Goal: Transaction & Acquisition: Obtain resource

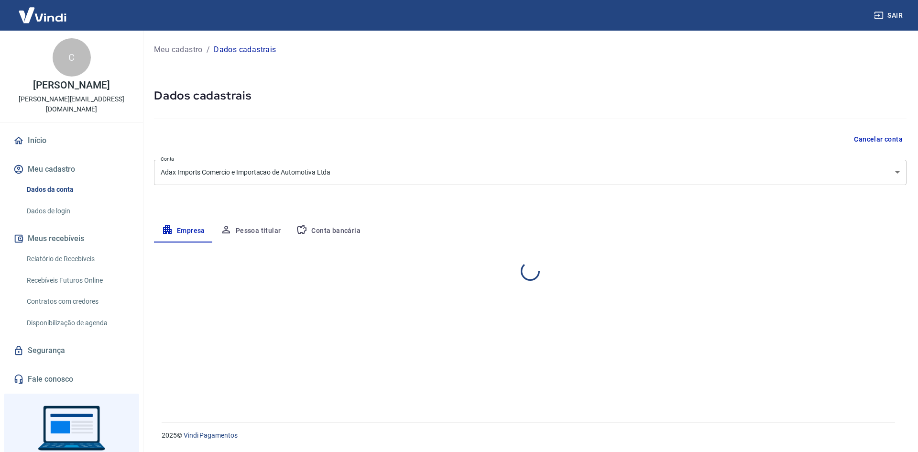
select select "PR"
select select "business"
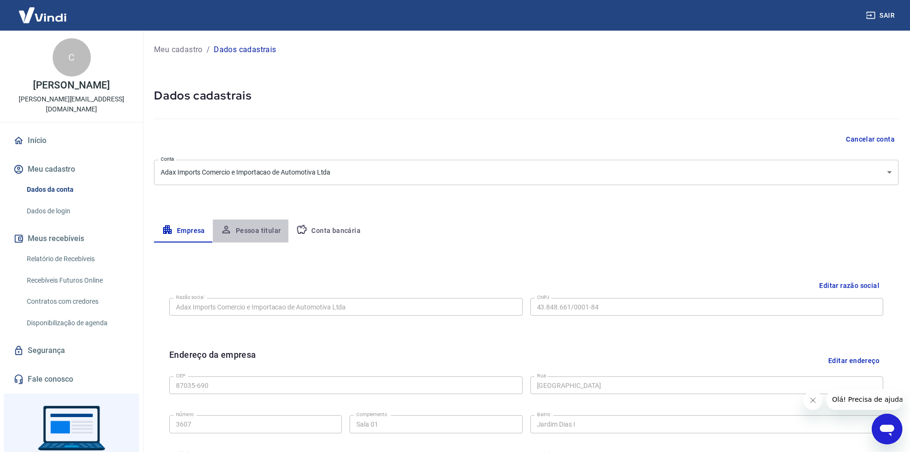
click at [263, 230] on button "Pessoa titular" at bounding box center [251, 231] width 76 height 23
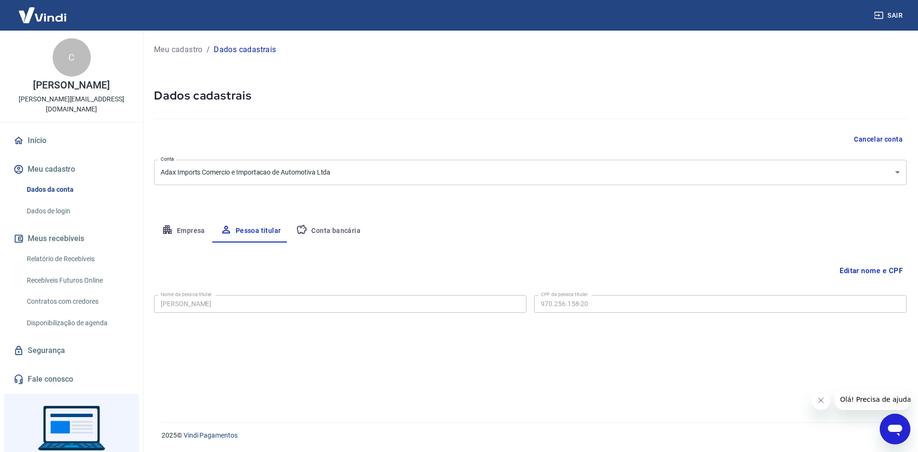
click at [334, 227] on button "Conta bancária" at bounding box center [328, 231] width 80 height 23
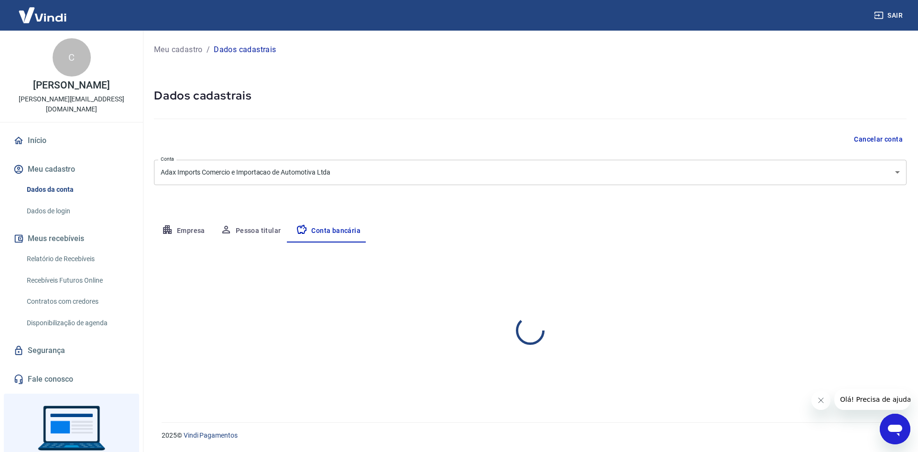
select select "1"
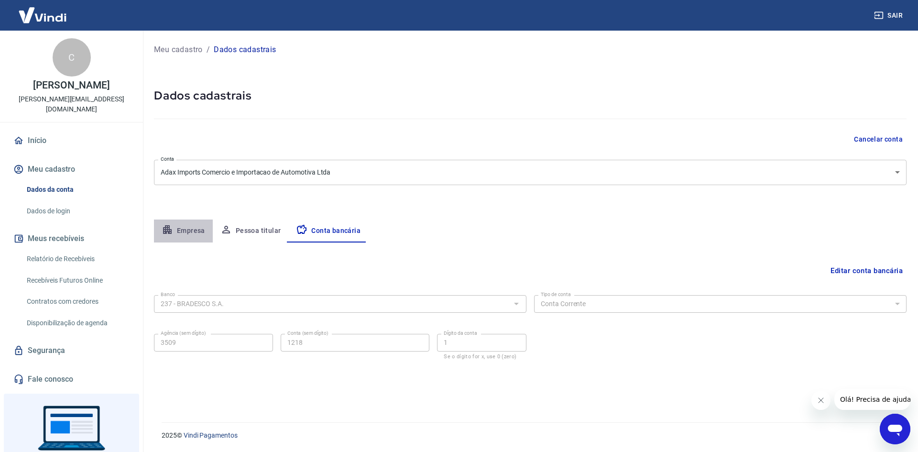
click at [187, 227] on button "Empresa" at bounding box center [183, 231] width 59 height 23
select select "PR"
select select "business"
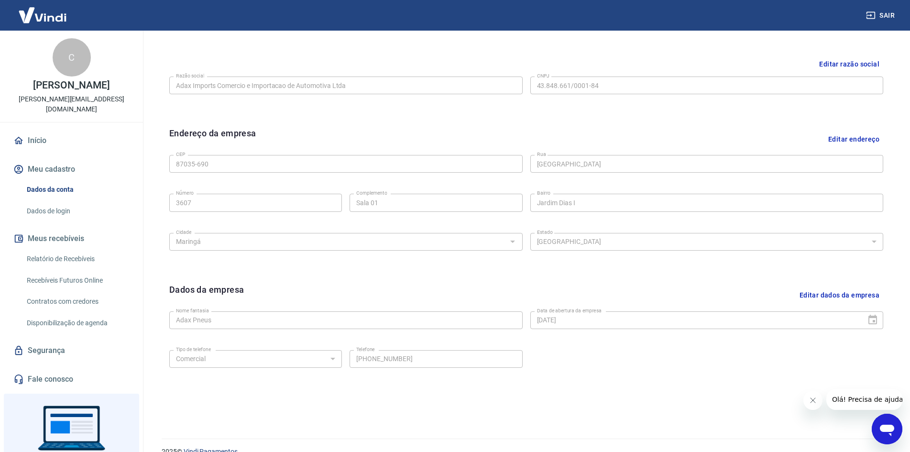
scroll to position [238, 0]
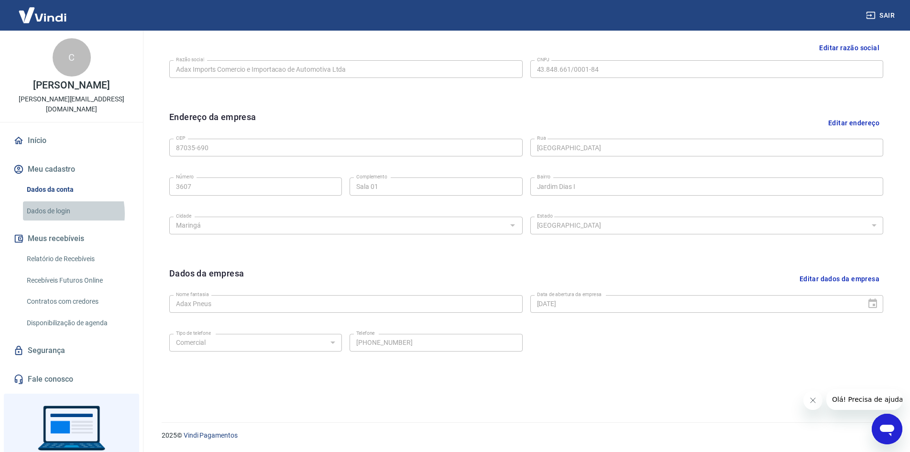
click at [54, 203] on link "Dados de login" at bounding box center [77, 211] width 109 height 20
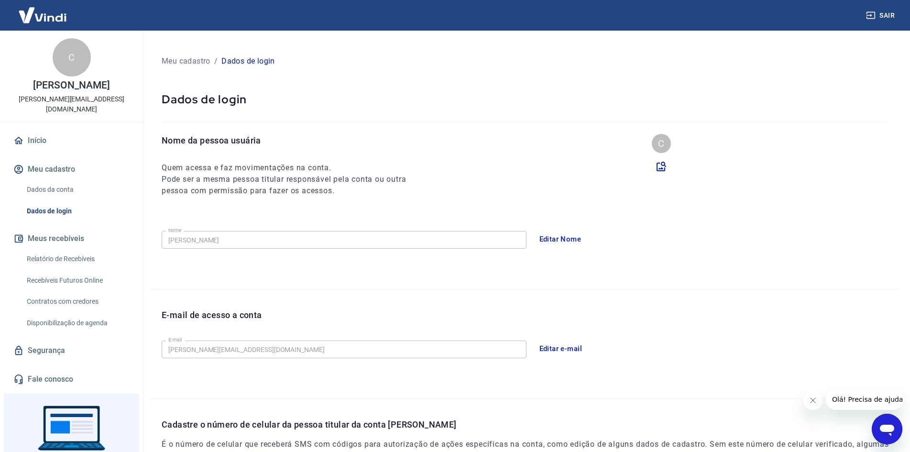
drag, startPoint x: 43, startPoint y: 21, endPoint x: 203, endPoint y: 53, distance: 163.4
click at [43, 20] on img at bounding box center [42, 14] width 62 height 29
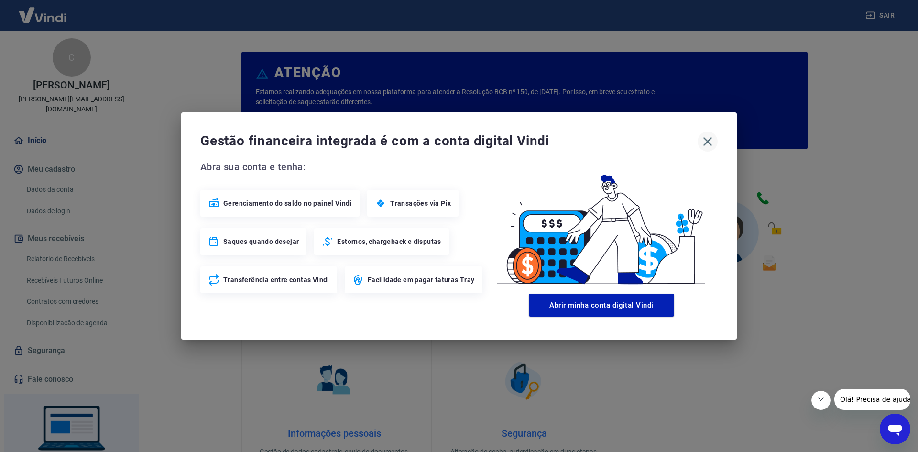
click at [710, 146] on icon "button" at bounding box center [707, 141] width 15 height 15
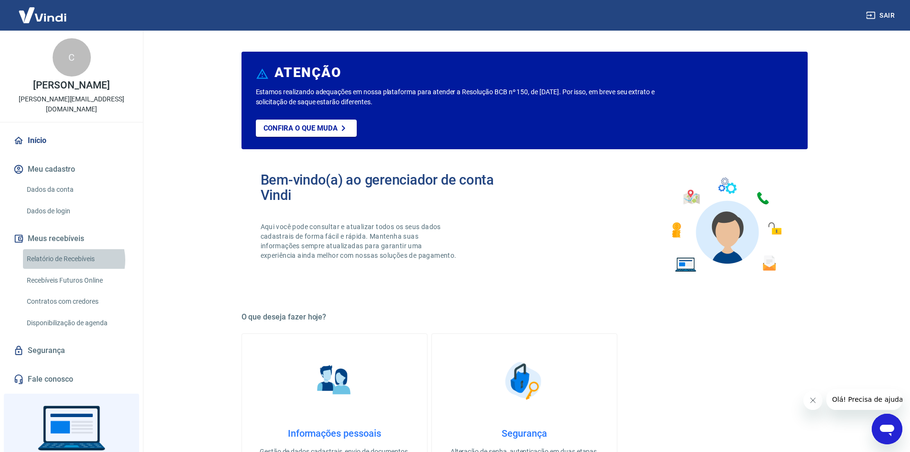
click at [73, 250] on link "Relatório de Recebíveis" at bounding box center [77, 259] width 109 height 20
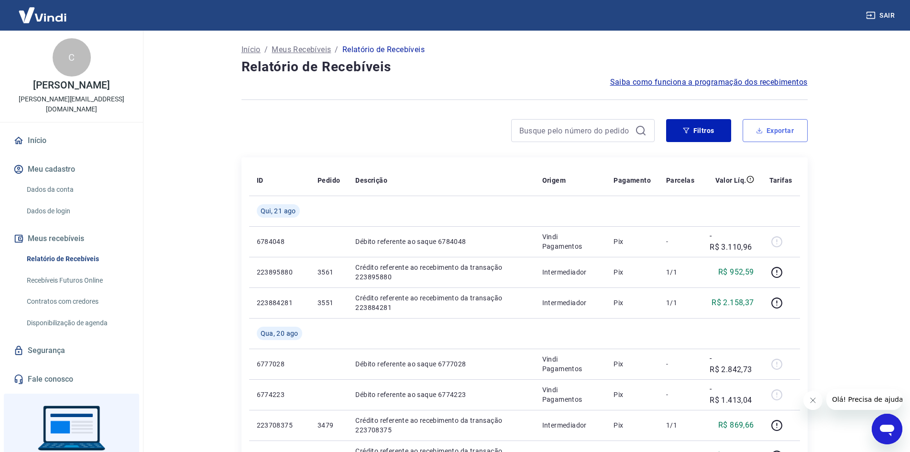
click at [772, 124] on button "Exportar" at bounding box center [775, 130] width 65 height 23
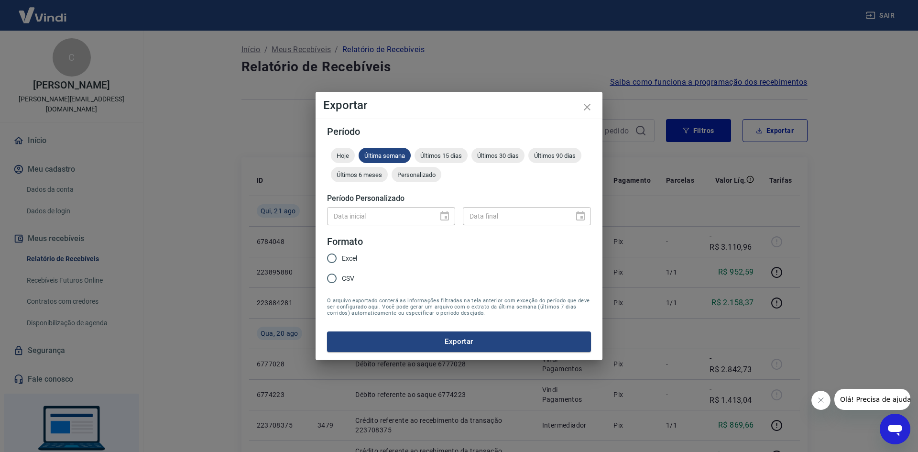
click at [331, 259] on input "Excel" at bounding box center [332, 258] width 20 height 20
radio input "true"
click at [417, 175] on span "Personalizado" at bounding box center [417, 174] width 50 height 7
click at [446, 217] on icon "Choose date" at bounding box center [445, 216] width 9 height 10
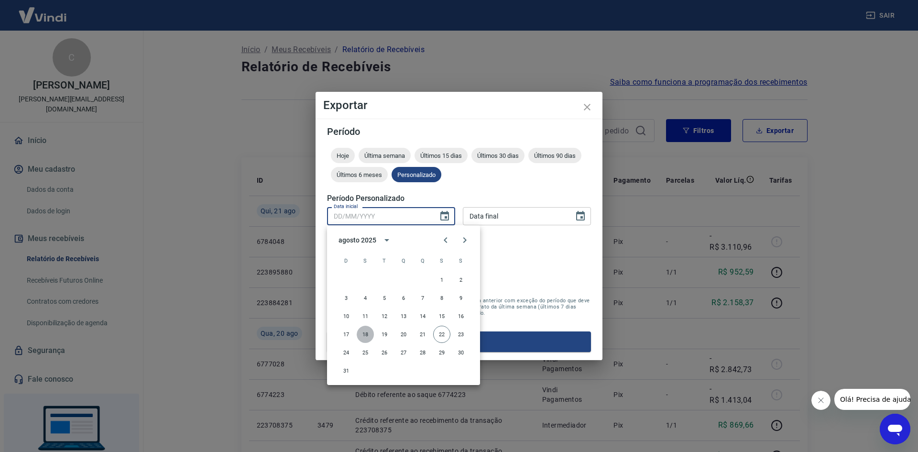
click at [366, 334] on button "18" at bounding box center [365, 334] width 17 height 17
type input "[DATE]"
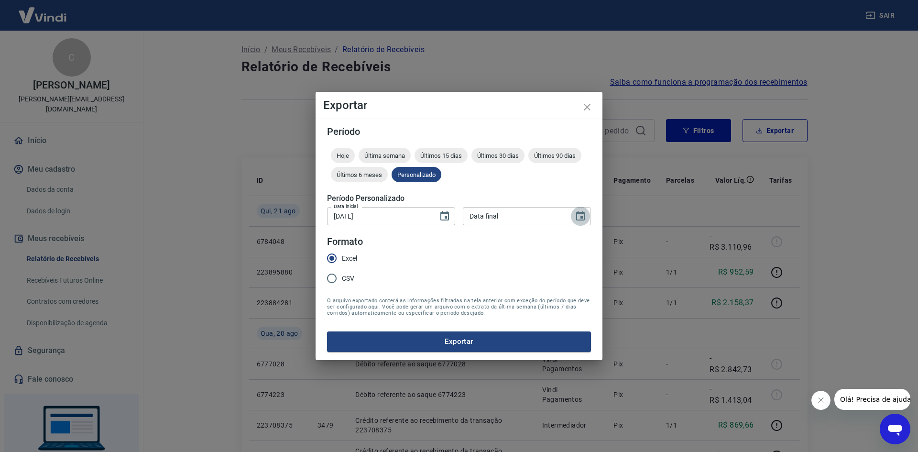
click at [581, 216] on icon "Choose date" at bounding box center [580, 215] width 11 height 11
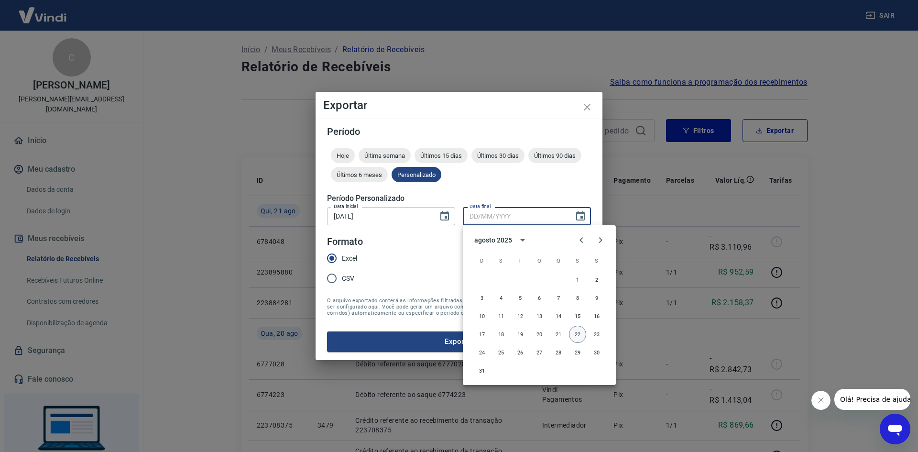
click at [578, 332] on button "22" at bounding box center [577, 334] width 17 height 17
type input "[DATE]"
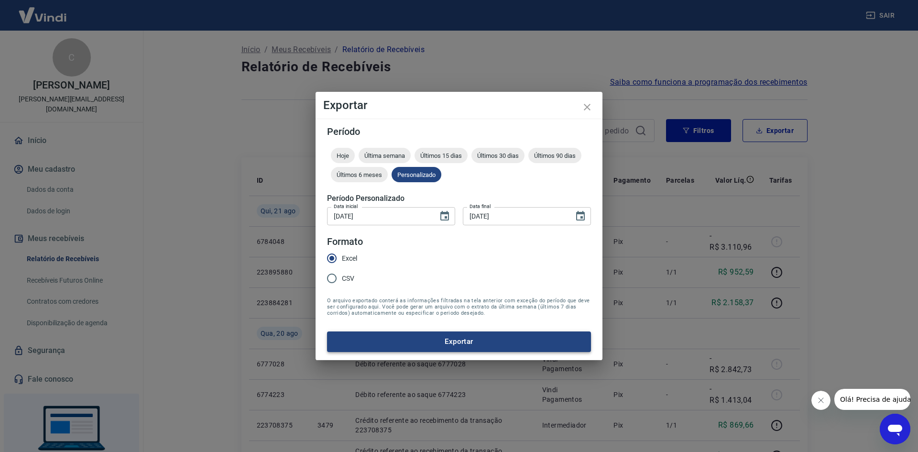
click at [394, 344] on button "Exportar" at bounding box center [459, 341] width 264 height 20
